Goal: Information Seeking & Learning: Learn about a topic

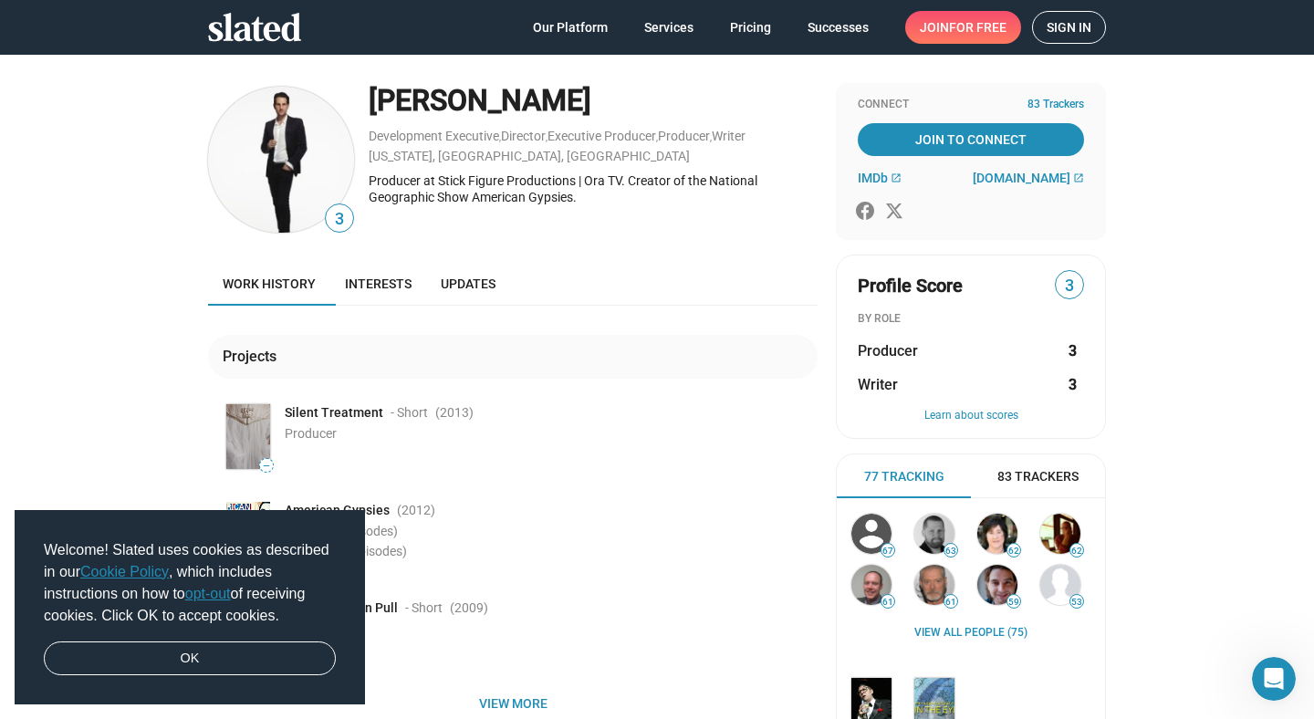
click at [436, 194] on div "Producer at Stick Figure Productions | Ora TV. Creator of the National Geograph…" at bounding box center [593, 190] width 449 height 34
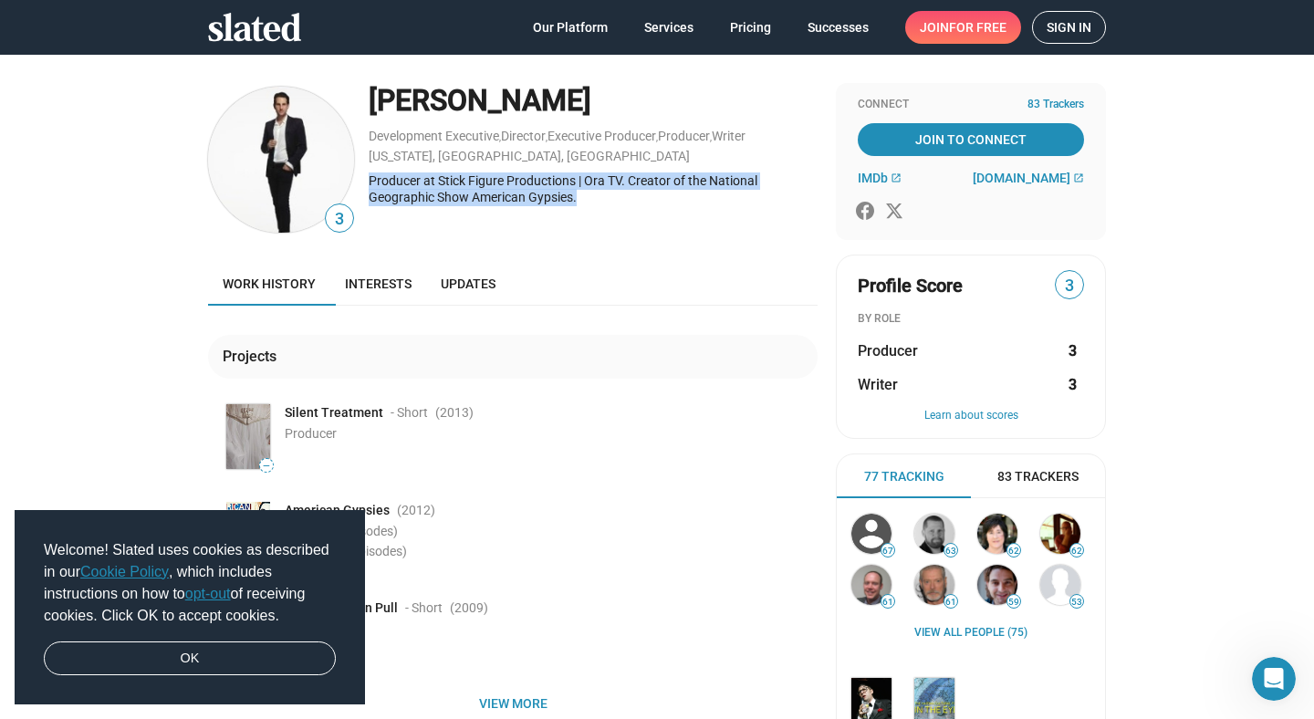
click at [436, 194] on div "Producer at Stick Figure Productions | Ora TV. Creator of the National Geograph…" at bounding box center [593, 190] width 449 height 34
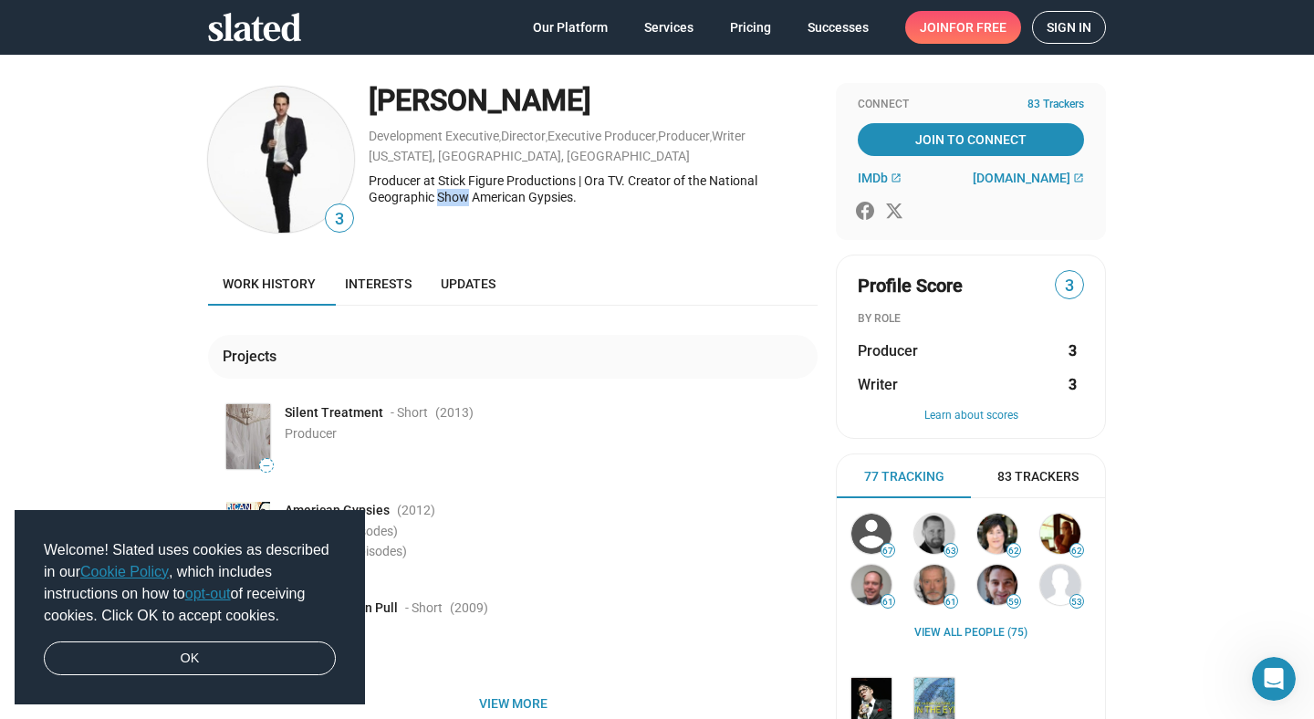
click at [436, 194] on div "Producer at Stick Figure Productions | Ora TV. Creator of the National Geograph…" at bounding box center [593, 190] width 449 height 34
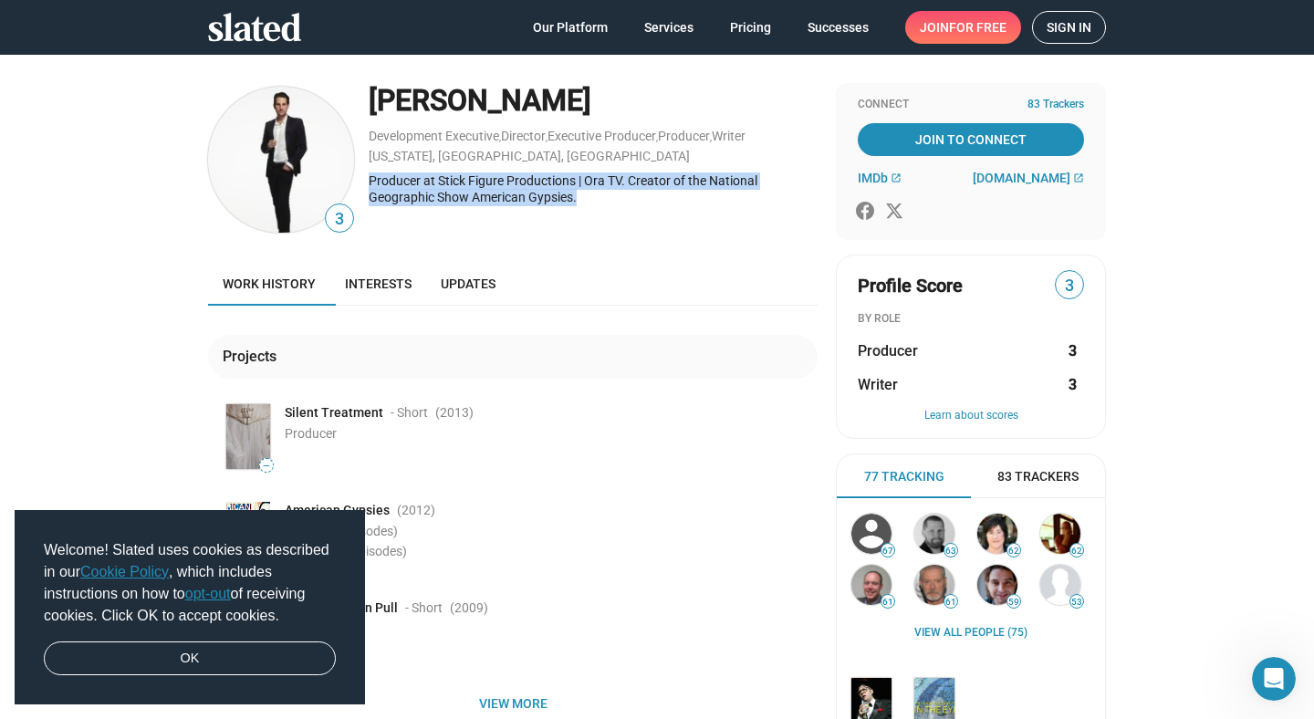
click at [436, 194] on div "Producer at Stick Figure Productions | Ora TV. Creator of the National Geograph…" at bounding box center [593, 190] width 449 height 34
click at [437, 194] on div "Producer at Stick Figure Productions | Ora TV. Creator of the National Geograph…" at bounding box center [593, 190] width 449 height 34
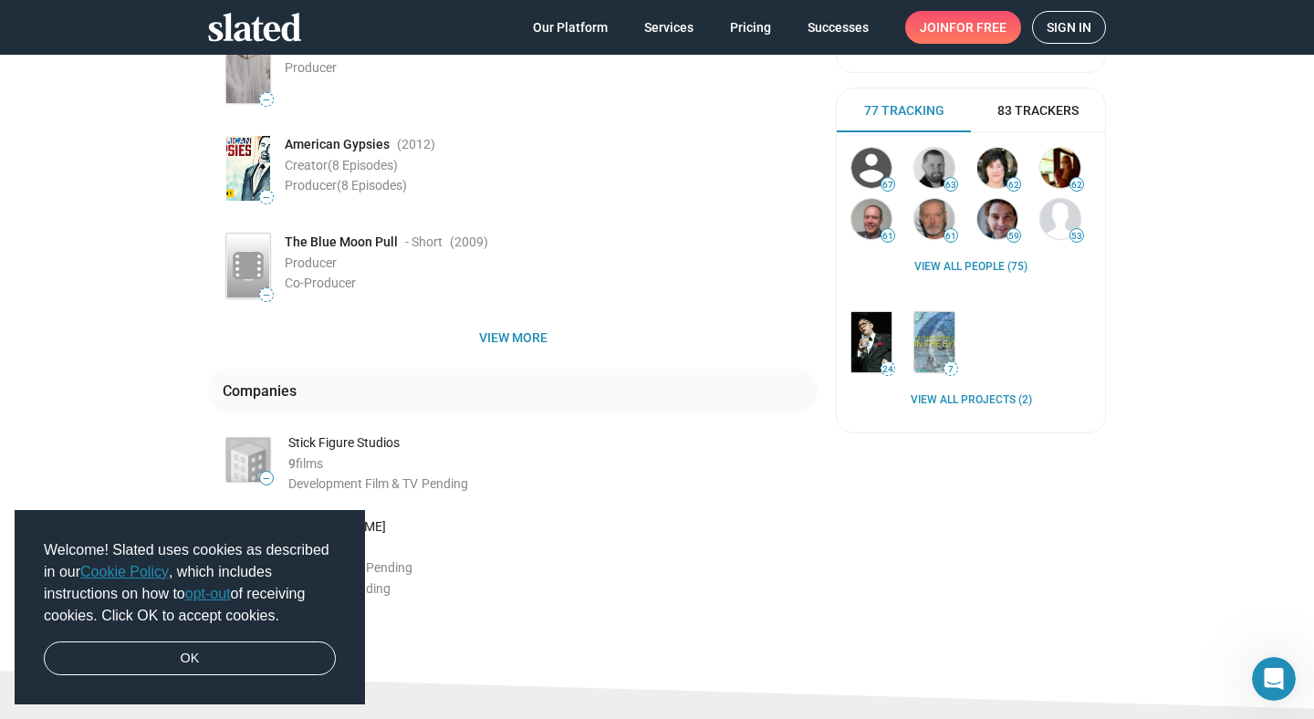
scroll to position [364, 0]
click at [463, 326] on span "View more" at bounding box center [513, 339] width 580 height 33
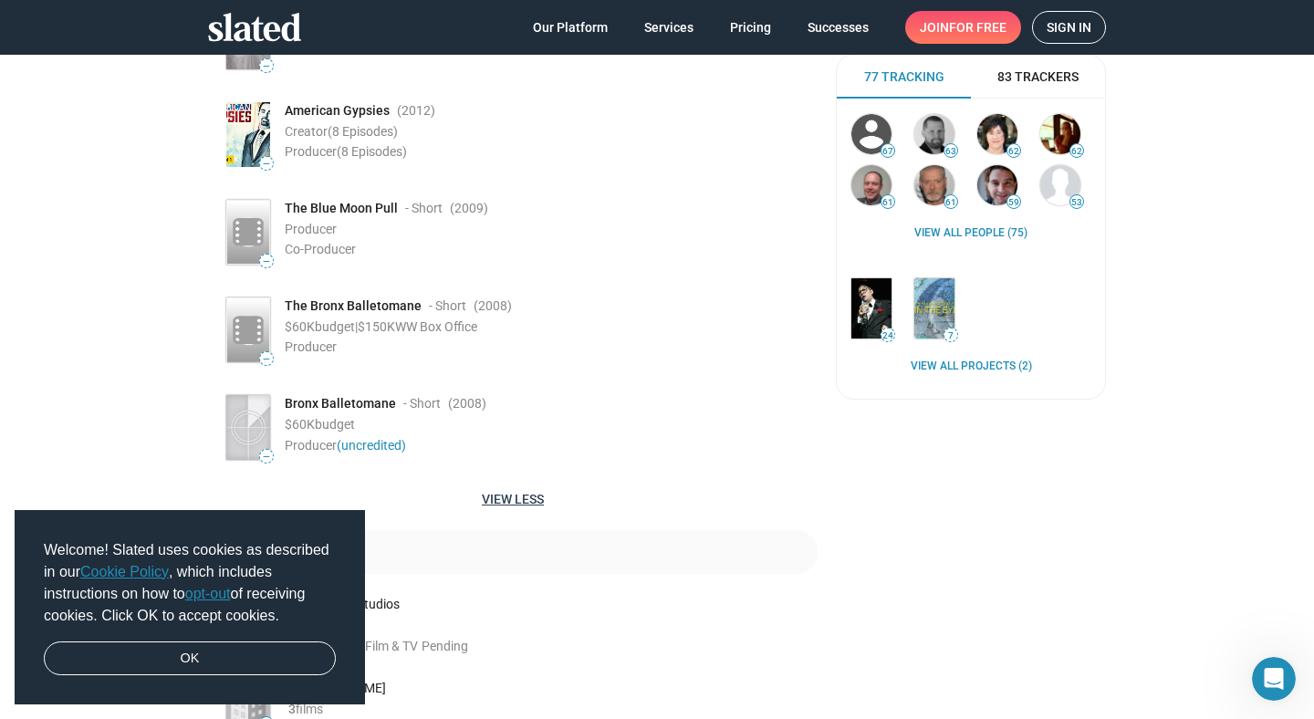
scroll to position [490, 0]
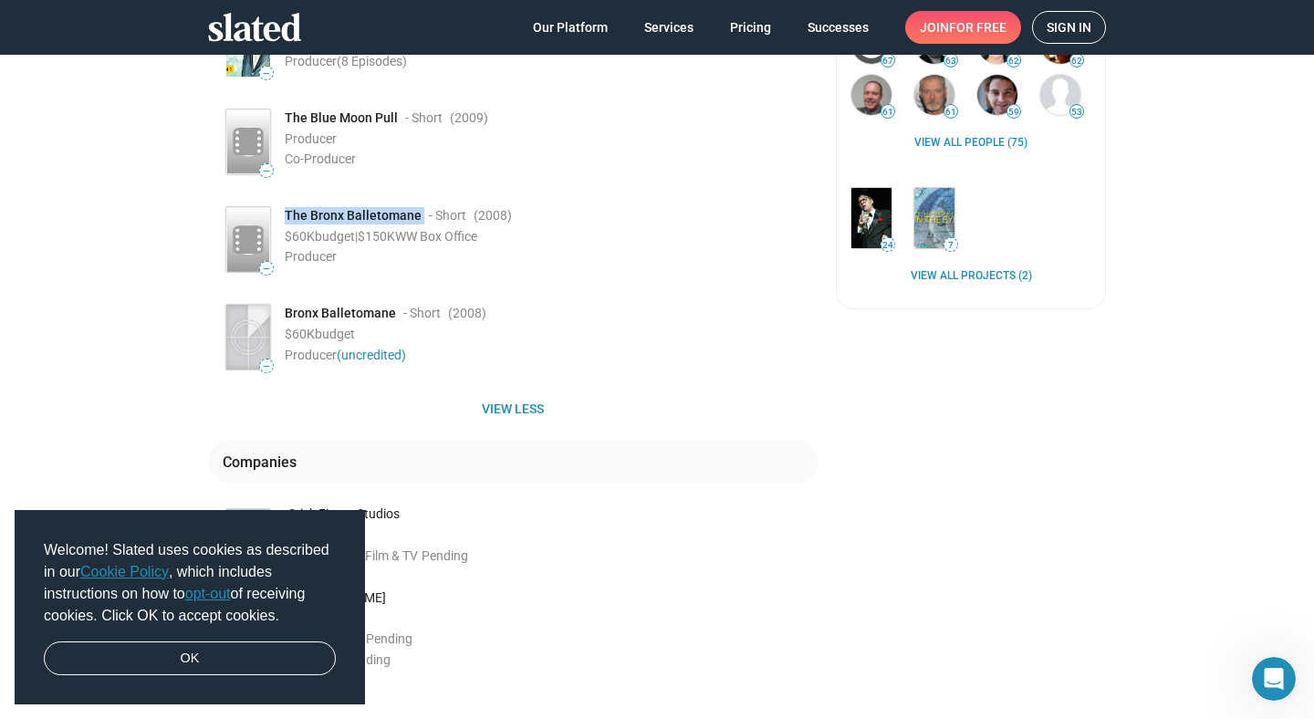
drag, startPoint x: 424, startPoint y: 216, endPoint x: 287, endPoint y: 216, distance: 136.9
click at [288, 216] on div "The Bronx Balletomane - Short (2008 )" at bounding box center [551, 215] width 533 height 17
copy div "The Bronx Balletomane"
